Goal: Information Seeking & Learning: Find specific fact

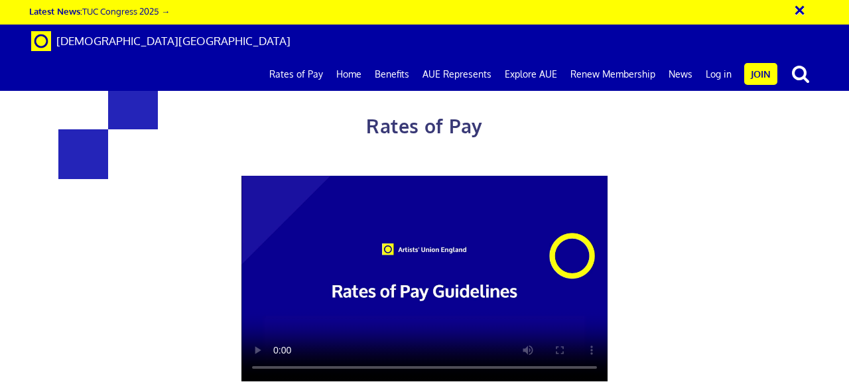
scroll to position [583, 0]
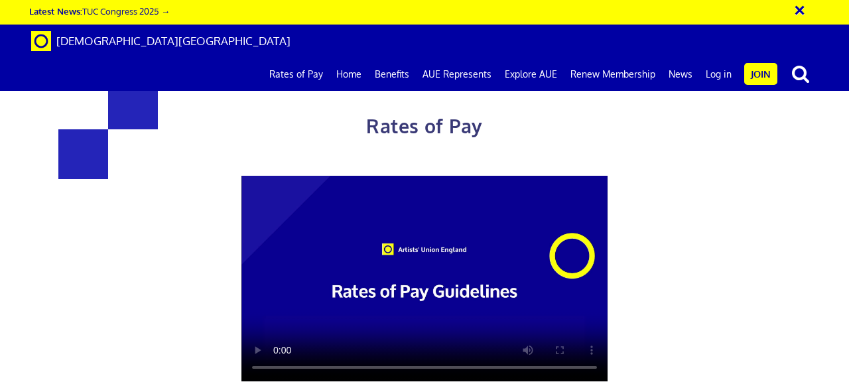
scroll to position [601, 0]
